Goal: Check status: Check status

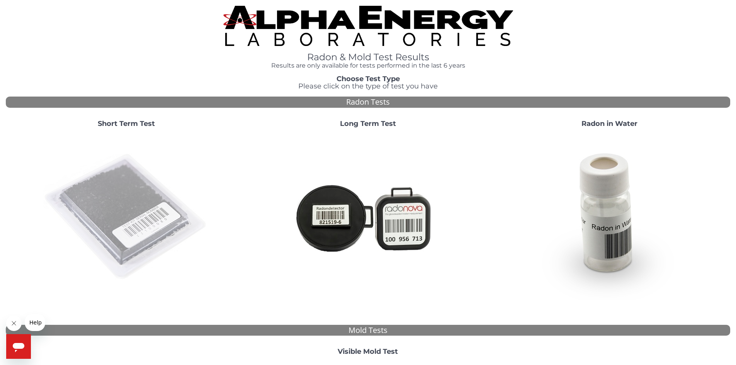
click at [140, 192] on img at bounding box center [126, 217] width 166 height 166
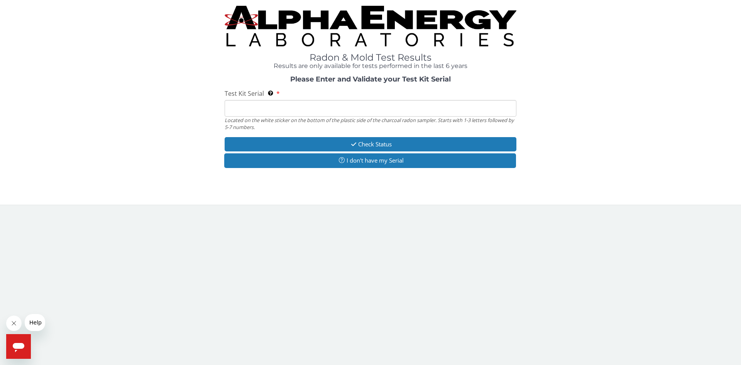
click at [266, 115] on input "Test Kit Serial Located on the white sticker on the bottom of the plastic side …" at bounding box center [371, 108] width 292 height 17
click at [289, 102] on input "Test Kit Serial Located on the white sticker on the bottom of the plastic side …" at bounding box center [371, 108] width 292 height 17
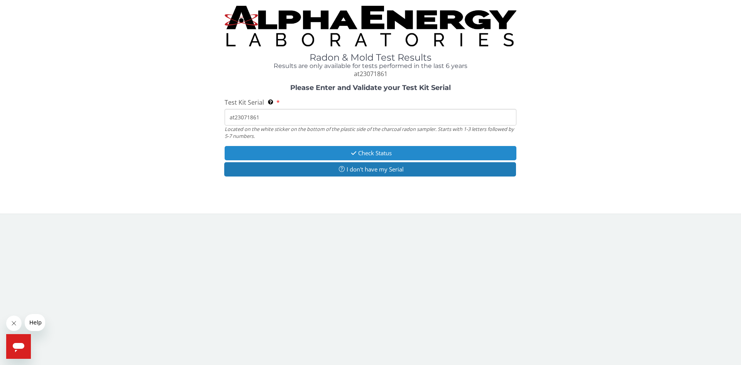
type input "at23071861"
click at [350, 155] on icon "button" at bounding box center [353, 153] width 9 height 6
